Goal: Task Accomplishment & Management: Use online tool/utility

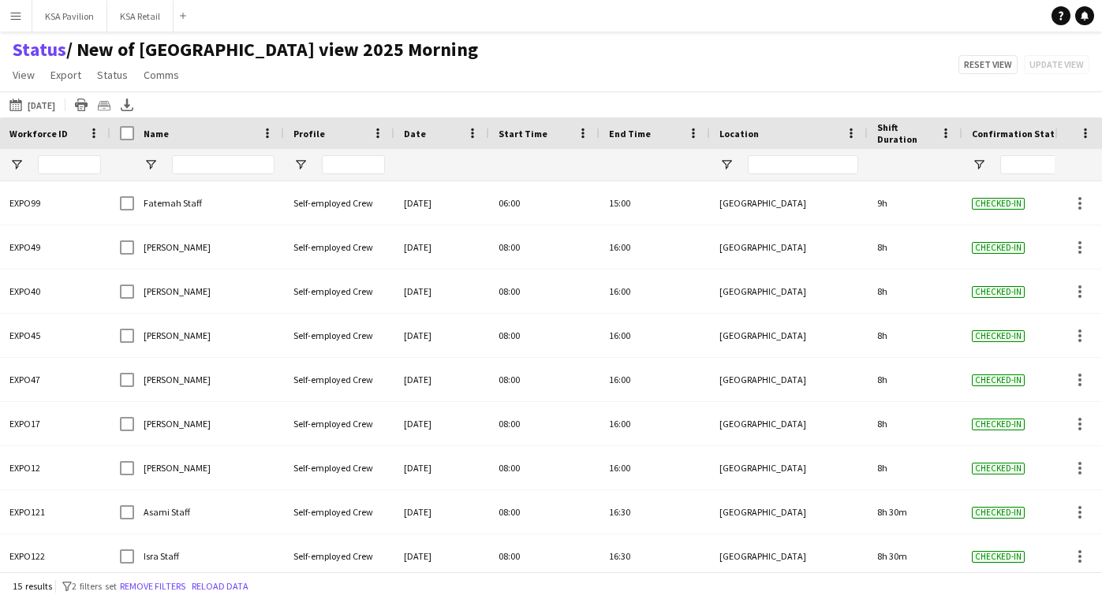
scroll to position [65, 0]
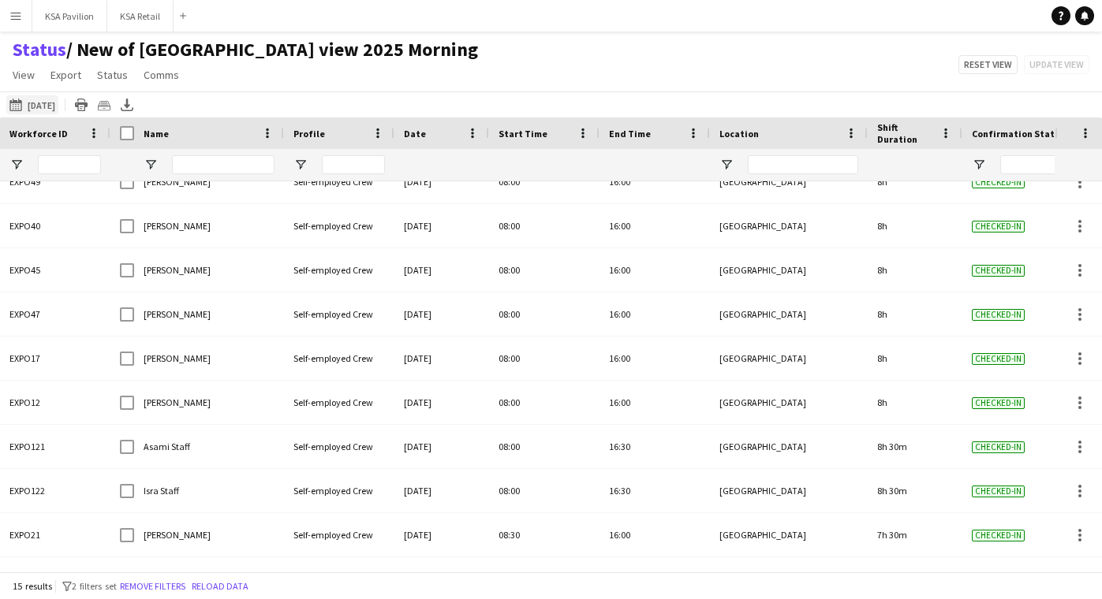
click at [46, 104] on button "[DATE] to [DATE] [DATE]" at bounding box center [32, 104] width 52 height 19
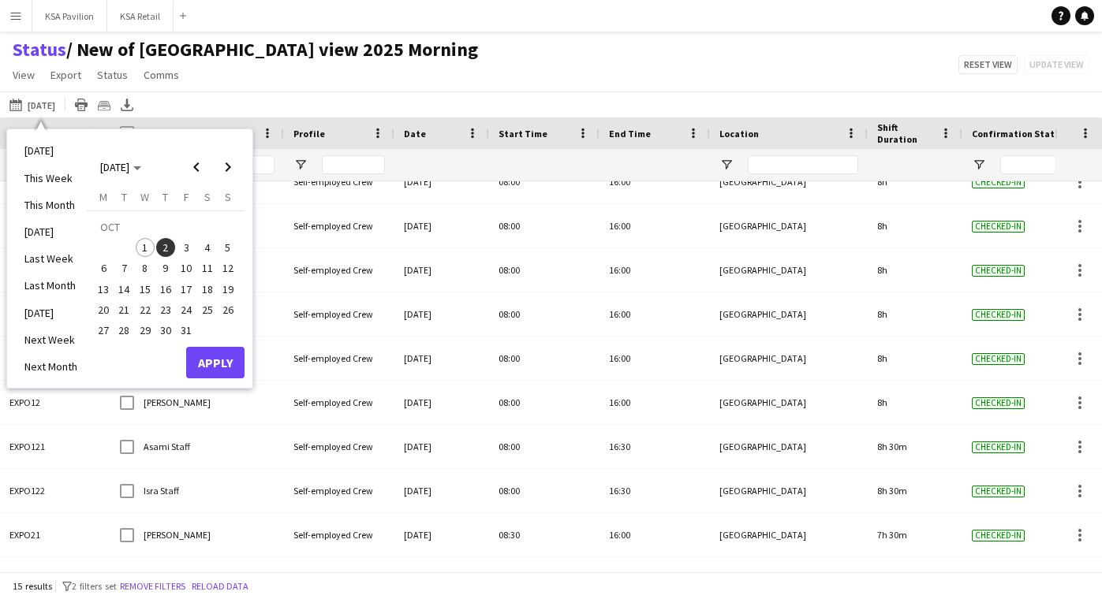
click at [191, 252] on span "3" at bounding box center [186, 247] width 19 height 19
click at [229, 360] on button "Apply" at bounding box center [215, 363] width 58 height 32
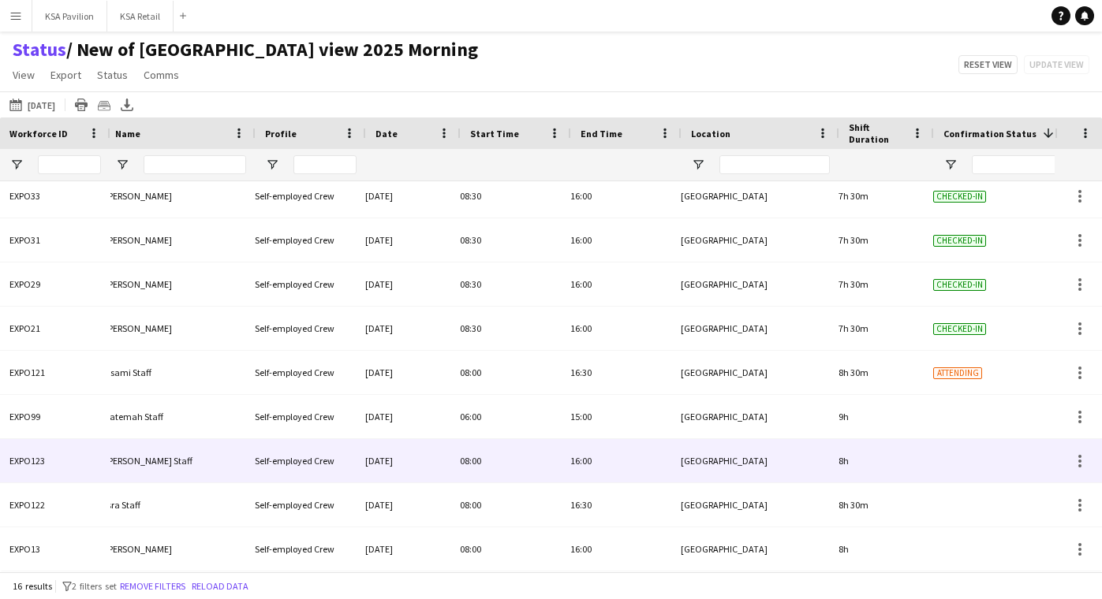
scroll to position [0, 0]
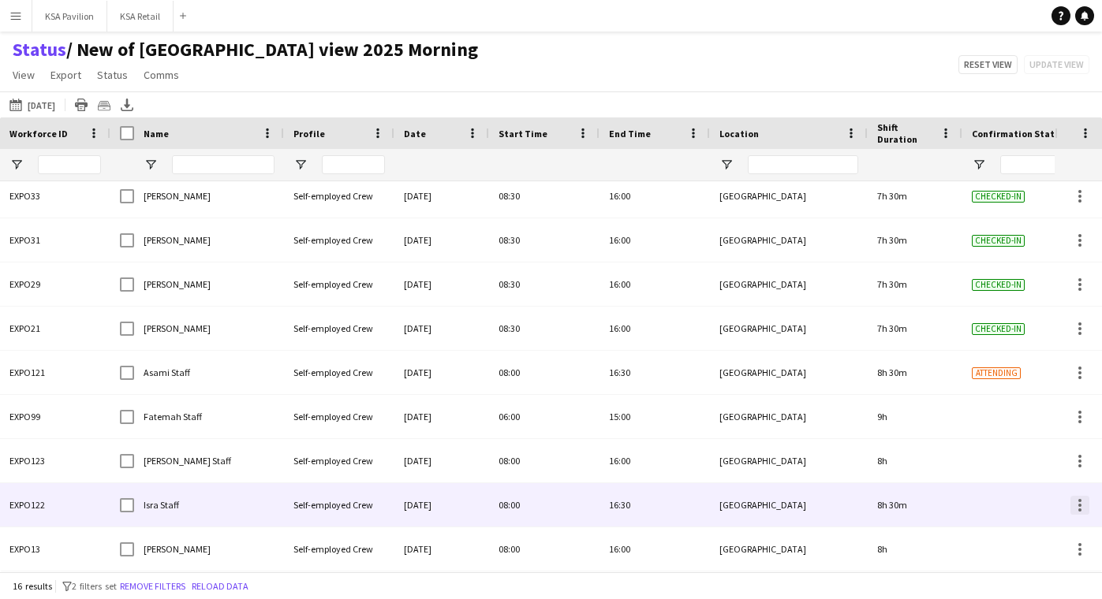
click at [1079, 509] on div at bounding box center [1079, 510] width 3 height 3
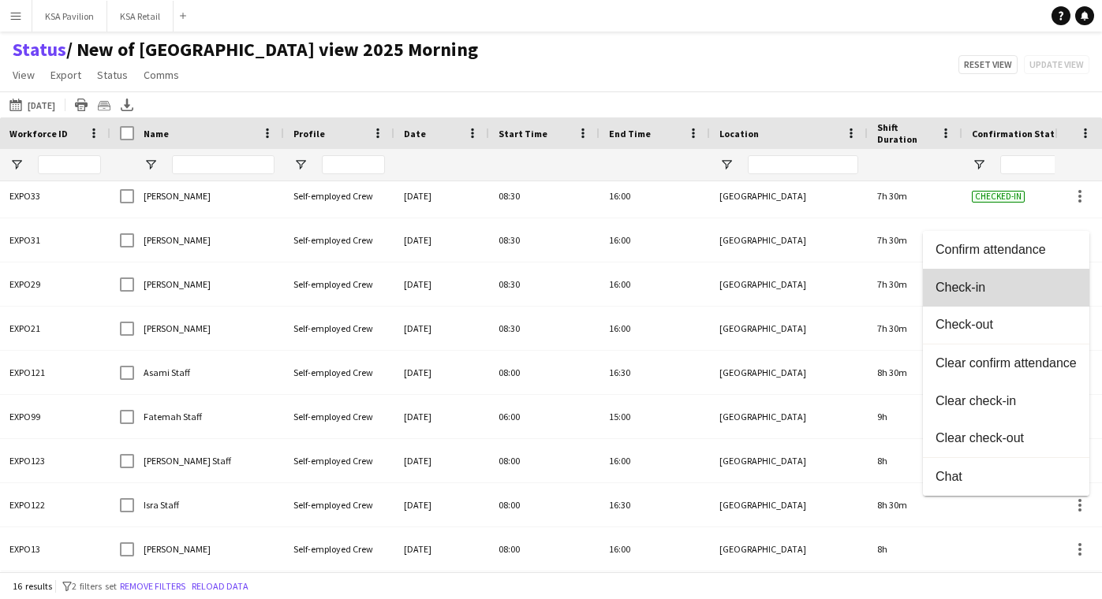
click at [1053, 286] on span "Check-in" at bounding box center [1005, 287] width 141 height 14
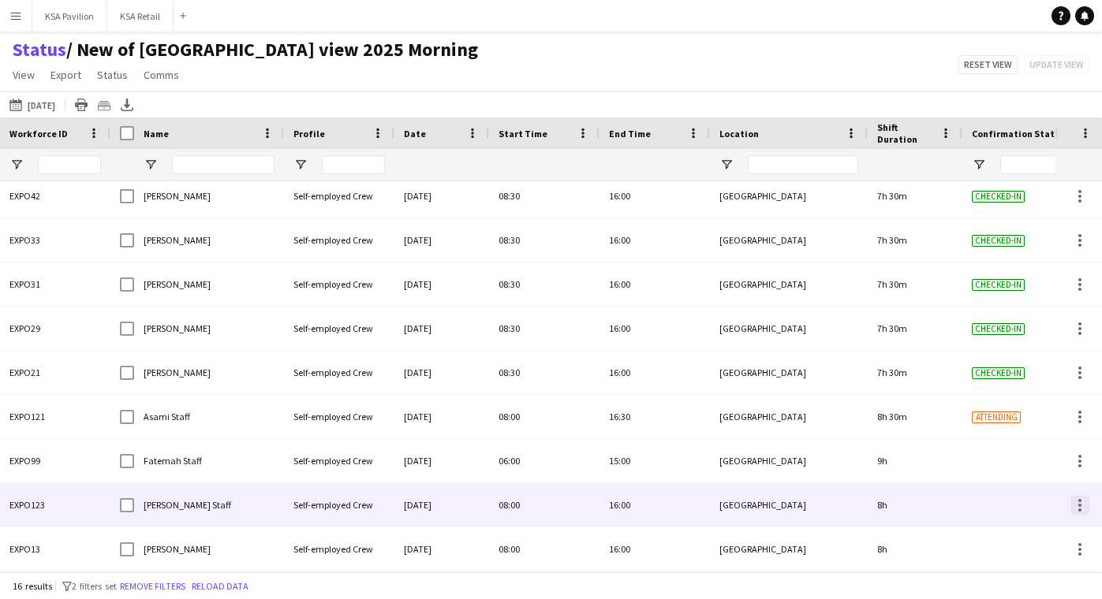
click at [1076, 507] on div at bounding box center [1079, 505] width 19 height 19
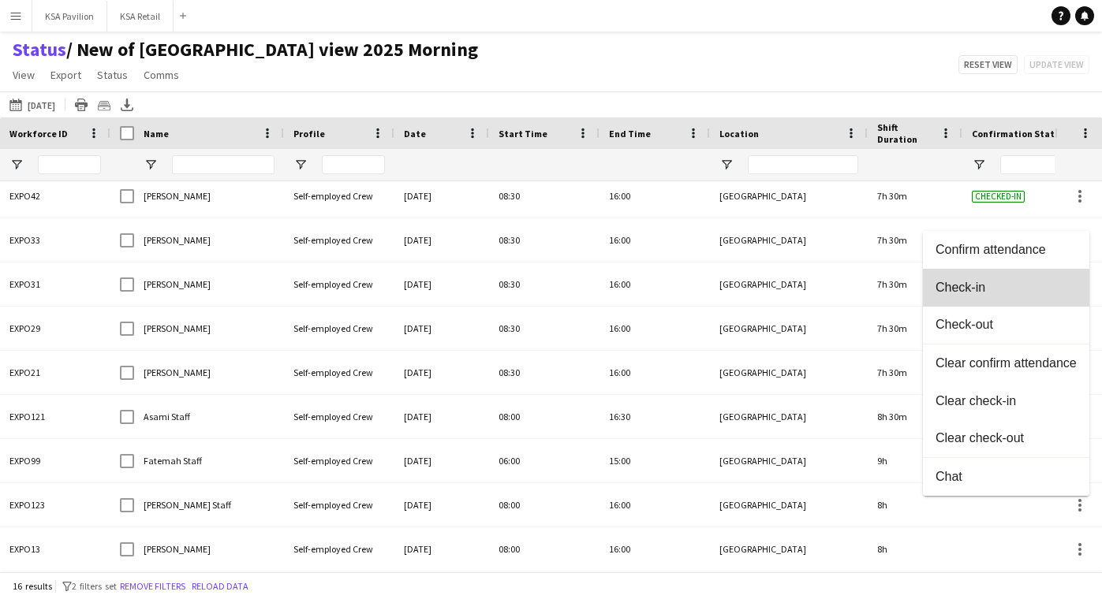
click at [1062, 295] on button "Check-in" at bounding box center [1006, 288] width 166 height 38
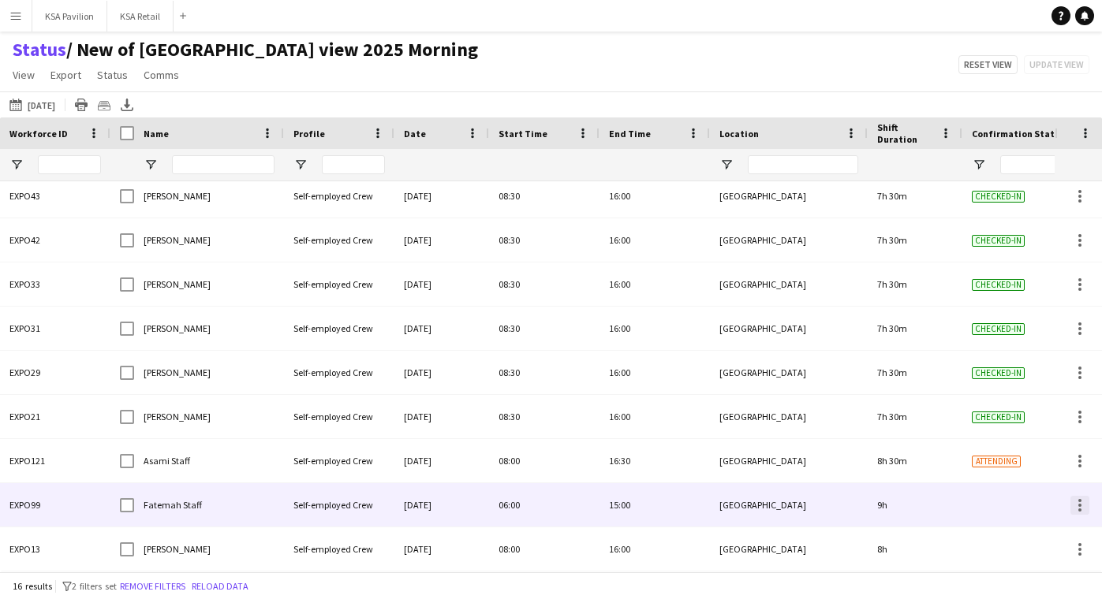
click at [1076, 502] on div at bounding box center [1079, 505] width 19 height 19
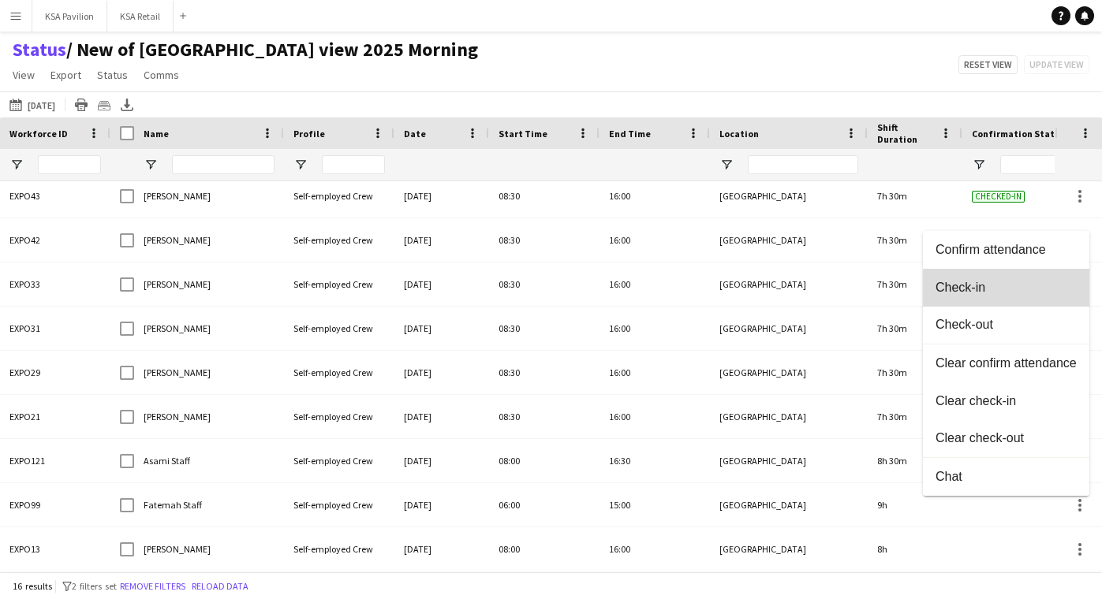
click at [1059, 290] on span "Check-in" at bounding box center [1005, 287] width 141 height 14
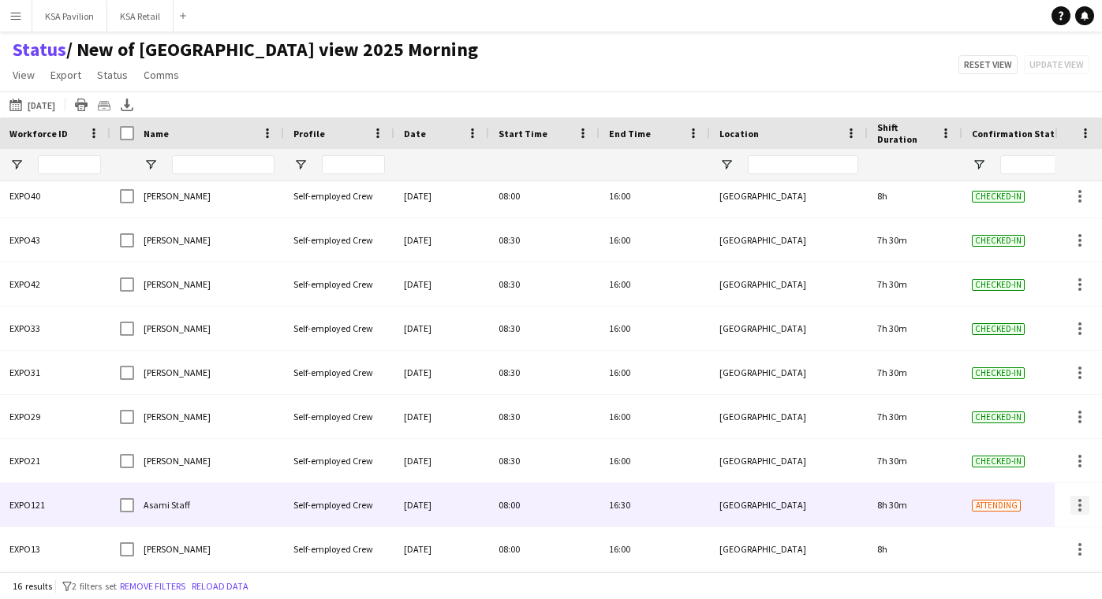
click at [1076, 505] on div at bounding box center [1079, 505] width 19 height 19
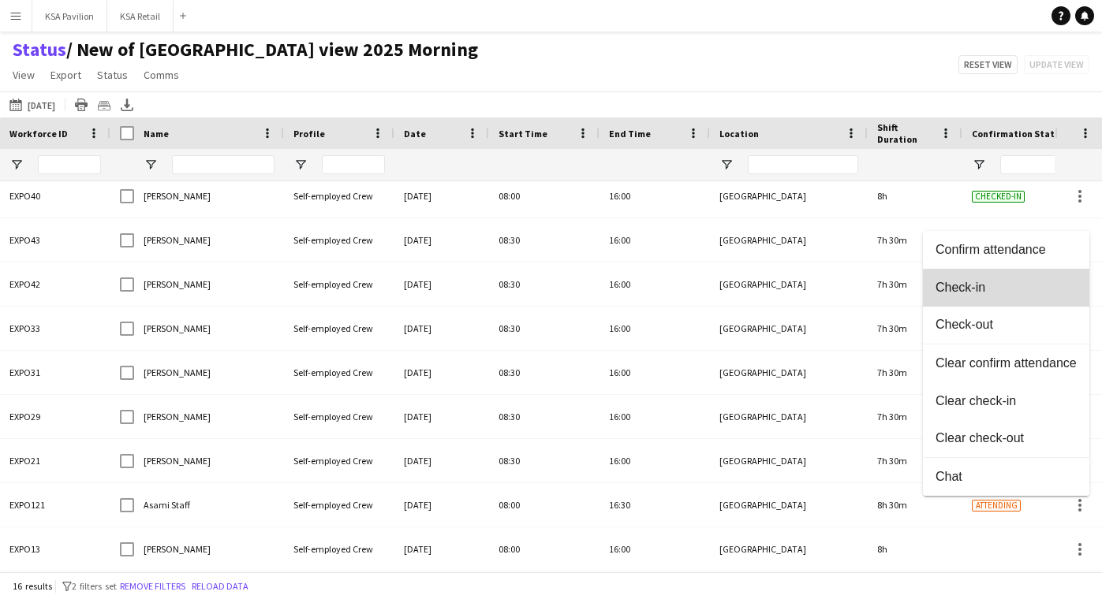
click at [1050, 291] on span "Check-in" at bounding box center [1005, 287] width 141 height 14
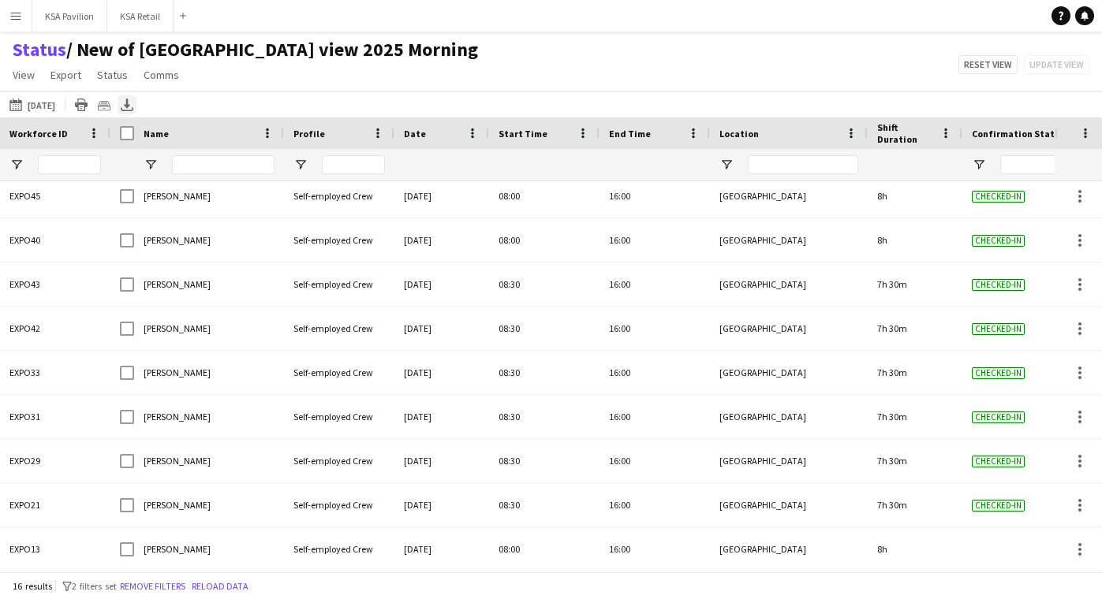
click at [130, 105] on icon at bounding box center [127, 103] width 6 height 9
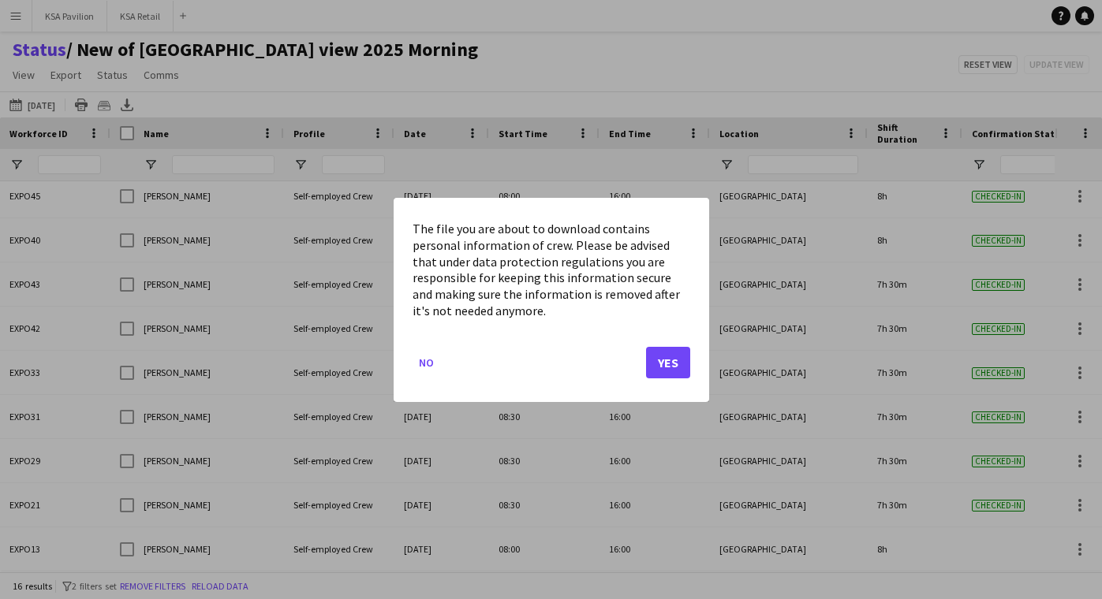
click at [666, 362] on button "Yes" at bounding box center [668, 362] width 44 height 32
